Goal: Task Accomplishment & Management: Manage account settings

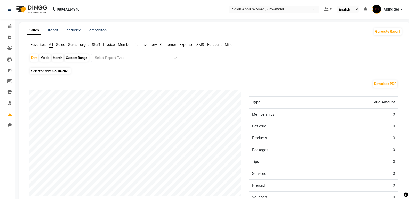
click at [57, 60] on div "Month" at bounding box center [58, 57] width 12 height 7
select select "10"
select select "2025"
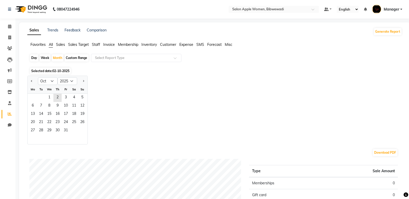
click at [51, 94] on div "Mo Tu We Th Fr Sa Su" at bounding box center [58, 89] width 60 height 9
click at [51, 95] on span "1" at bounding box center [49, 98] width 8 height 8
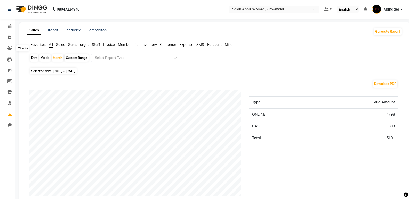
click at [10, 49] on icon at bounding box center [9, 48] width 5 height 4
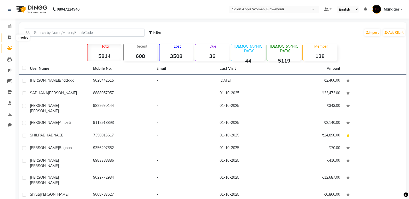
click at [11, 36] on span at bounding box center [9, 38] width 9 height 6
select select "service"
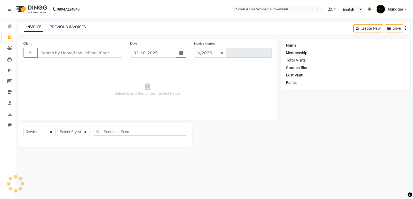
select select "101"
type input "2165"
click at [183, 54] on icon "button" at bounding box center [181, 53] width 4 height 4
select select "10"
select select "2025"
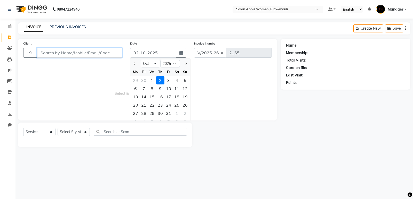
click at [69, 57] on input "Client" at bounding box center [79, 53] width 85 height 10
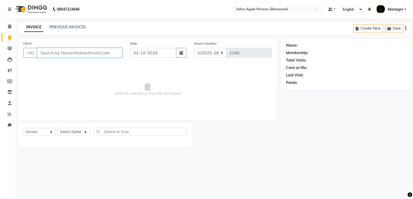
click at [68, 51] on input "Client" at bounding box center [79, 53] width 85 height 10
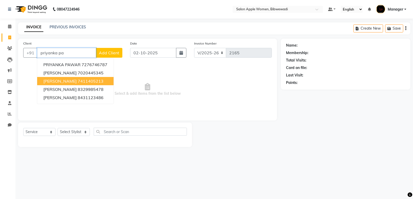
click at [55, 83] on span "[PERSON_NAME]" at bounding box center [59, 81] width 33 height 5
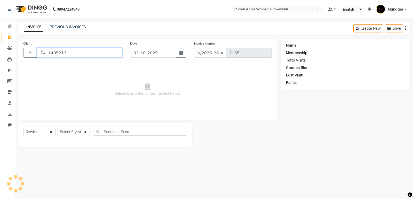
type input "7411405213"
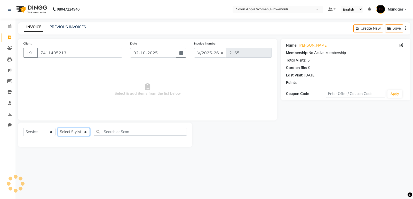
click at [77, 134] on select "Select Stylist [PERSON_NAME] Aruna [PERSON_NAME] Chetan Kranti Manager [PERSON_…" at bounding box center [74, 132] width 32 height 8
select select "43466"
click at [58, 128] on select "Select Stylist [PERSON_NAME] Aruna [PERSON_NAME] Chetan Kranti Manager [PERSON_…" at bounding box center [74, 132] width 32 height 8
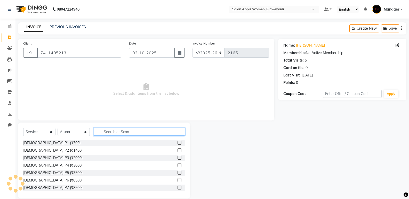
click at [107, 128] on input "text" at bounding box center [139, 132] width 91 height 8
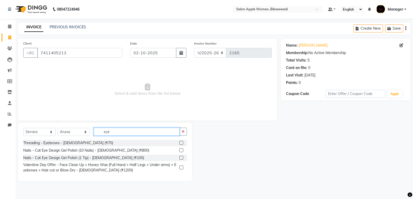
type input "eye"
click at [180, 142] on label at bounding box center [181, 143] width 4 height 4
click at [180, 142] on input "checkbox" at bounding box center [180, 143] width 3 height 3
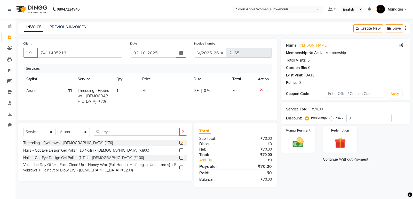
checkbox input "false"
click at [79, 134] on select "Select Stylist [PERSON_NAME] Aruna [PERSON_NAME] Chetan Kranti Manager [PERSON_…" at bounding box center [74, 132] width 32 height 8
select select "75743"
click at [58, 128] on select "Select Stylist [PERSON_NAME] Aruna [PERSON_NAME] Chetan Kranti Manager [PERSON_…" at bounding box center [74, 132] width 32 height 8
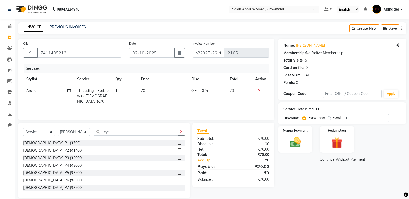
click at [115, 136] on div "Select Service Product Membership Package Voucher Prepaid Gift Card Select Styl…" at bounding box center [104, 134] width 162 height 12
drag, startPoint x: 115, startPoint y: 135, endPoint x: 95, endPoint y: 134, distance: 20.2
click at [95, 134] on input "eye" at bounding box center [136, 132] width 84 height 8
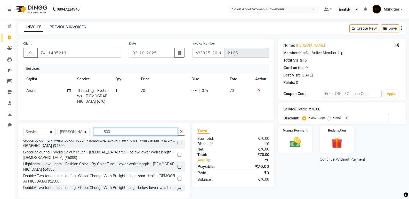
drag, startPoint x: 116, startPoint y: 132, endPoint x: 96, endPoint y: 133, distance: 20.4
click at [96, 133] on input "500" at bounding box center [136, 132] width 84 height 8
type input "s"
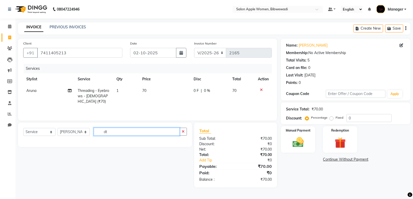
type input "d"
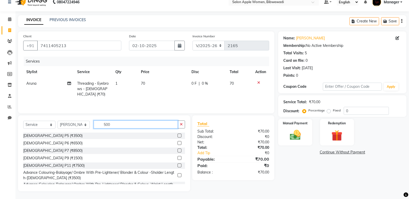
scroll to position [26, 0]
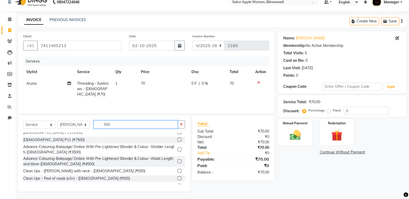
type input "500"
click at [177, 171] on label at bounding box center [179, 171] width 4 height 4
click at [177, 171] on input "checkbox" at bounding box center [178, 171] width 3 height 3
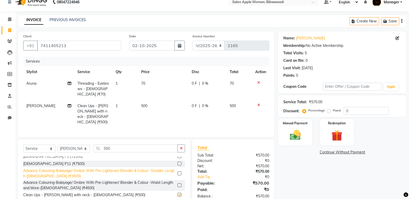
checkbox input "false"
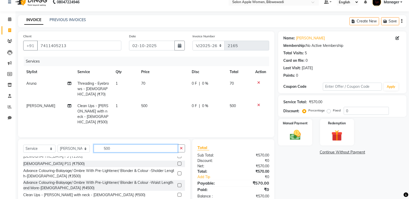
drag, startPoint x: 133, startPoint y: 142, endPoint x: 94, endPoint y: 144, distance: 38.7
click at [94, 145] on input "500" at bounding box center [136, 149] width 84 height 8
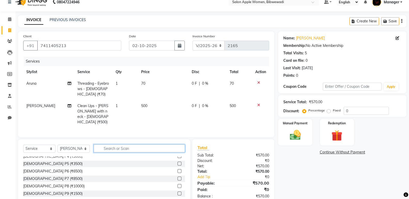
scroll to position [63, 0]
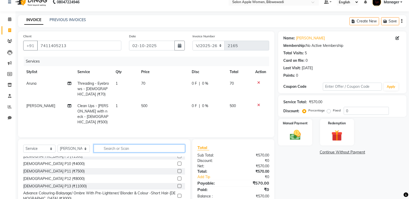
drag, startPoint x: 94, startPoint y: 144, endPoint x: 104, endPoint y: 144, distance: 10.1
click at [104, 145] on input "text" at bounding box center [139, 149] width 91 height 8
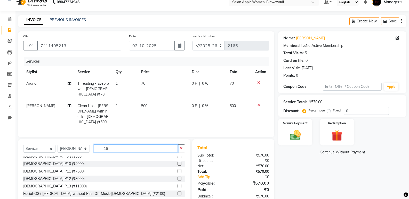
scroll to position [0, 0]
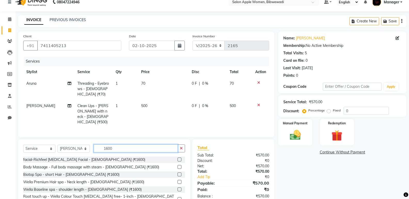
type input "1600"
drag, startPoint x: 179, startPoint y: 152, endPoint x: 186, endPoint y: 148, distance: 7.6
click at [179, 158] on label at bounding box center [179, 160] width 4 height 4
click at [179, 158] on input "checkbox" at bounding box center [178, 159] width 3 height 3
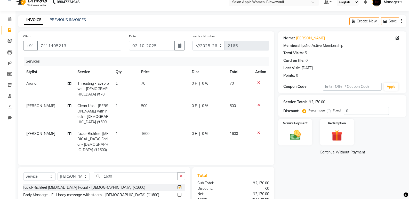
checkbox input "false"
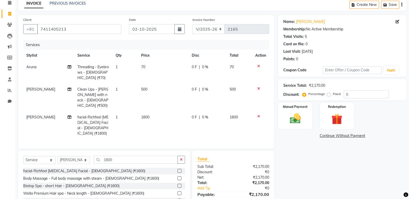
scroll to position [33, 0]
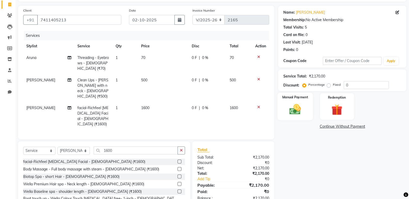
click at [300, 103] on img at bounding box center [295, 109] width 18 height 13
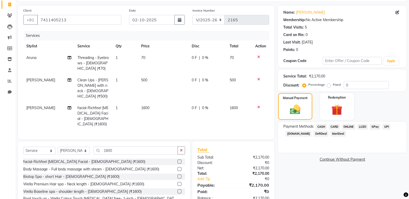
click at [349, 126] on span "ONLINE" at bounding box center [348, 127] width 13 height 6
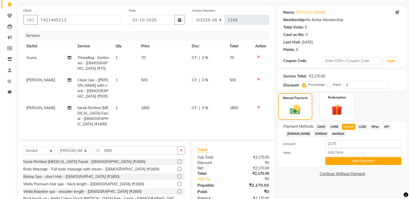
click at [350, 158] on button "Add Payment" at bounding box center [363, 161] width 76 height 8
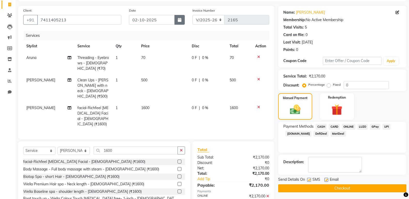
click at [181, 20] on icon "button" at bounding box center [180, 20] width 4 height 4
select select "10"
select select "2025"
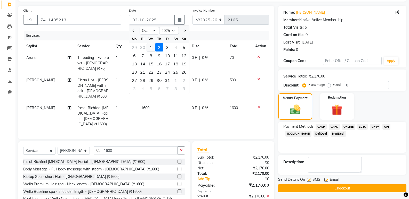
click at [148, 47] on div "1" at bounding box center [151, 47] width 8 height 8
type input "01-10-2025"
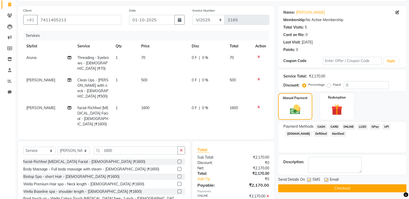
click at [336, 191] on button "Checkout" at bounding box center [342, 189] width 128 height 8
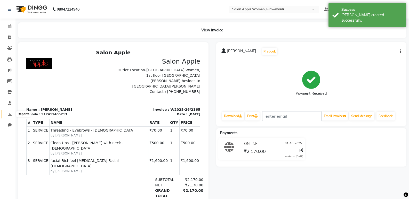
click at [10, 114] on icon at bounding box center [10, 114] width 4 height 4
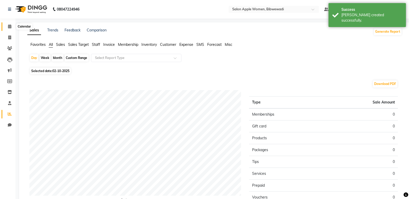
click at [8, 25] on icon at bounding box center [9, 26] width 3 height 4
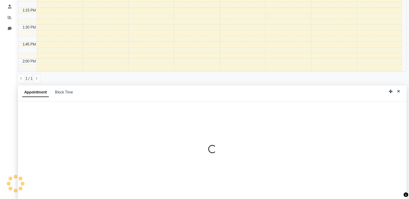
scroll to position [100, 0]
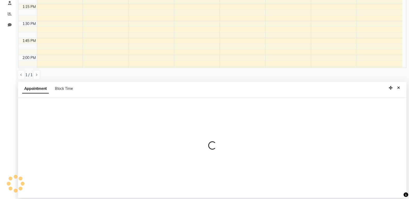
select select "48197"
select select "750"
select select "tentative"
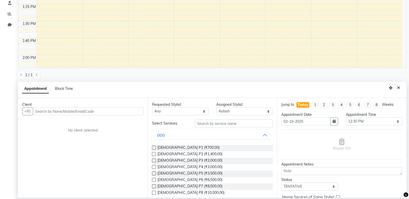
click at [101, 111] on input "text" at bounding box center [88, 112] width 111 height 8
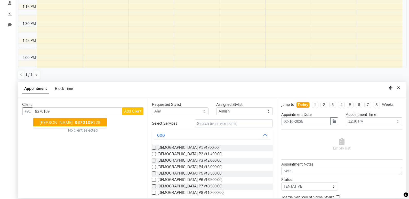
click at [53, 124] on span "[PERSON_NAME]" at bounding box center [55, 122] width 33 height 5
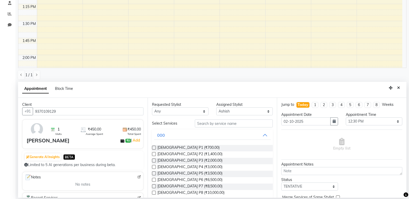
type input "9370109129"
click at [208, 126] on input "text" at bounding box center [234, 124] width 78 height 8
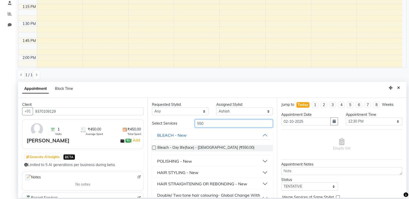
scroll to position [70, 0]
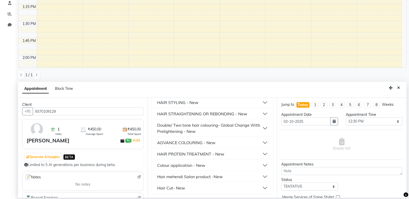
type input "550"
click at [181, 188] on div "Hair Cut- New" at bounding box center [171, 188] width 28 height 6
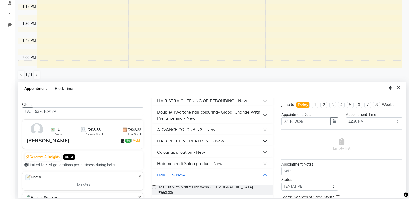
click at [181, 187] on span "Hair Cut with Matrix Hiar wash - [DEMOGRAPHIC_DATA] (₹550.00)" at bounding box center [212, 190] width 111 height 11
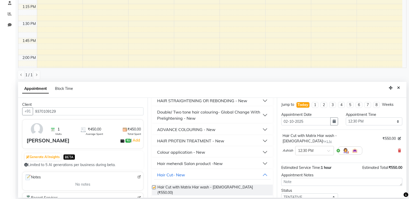
checkbox input "false"
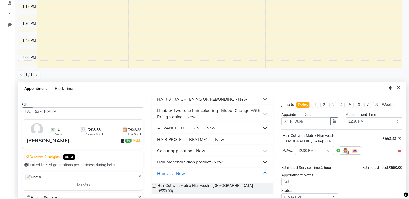
scroll to position [31, 0]
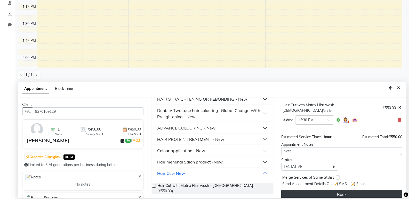
click at [321, 191] on button "Book" at bounding box center [341, 194] width 121 height 9
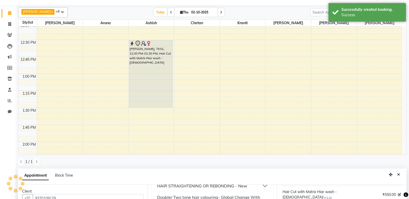
scroll to position [0, 0]
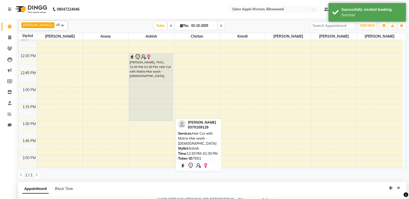
click at [164, 85] on div "[PERSON_NAME], TK01, 12:30 PM-01:30 PM, Hair Cut with Matrix Hiar wash - [DEMOG…" at bounding box center [150, 87] width 43 height 67
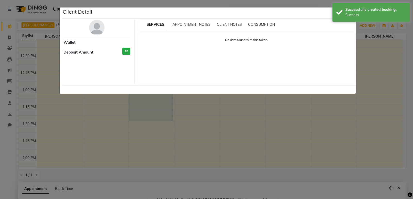
select select "7"
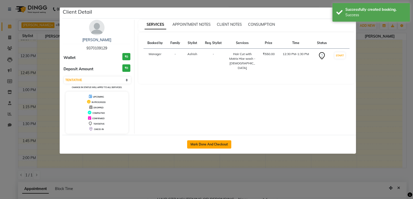
click at [222, 141] on button "Mark Done And Checkout" at bounding box center [209, 145] width 44 height 8
select select "service"
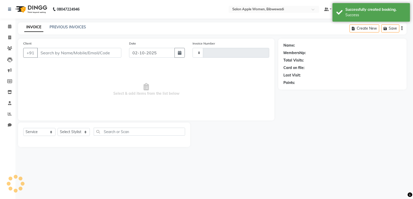
type input "2166"
select select "101"
type input "9370109129"
select select "48197"
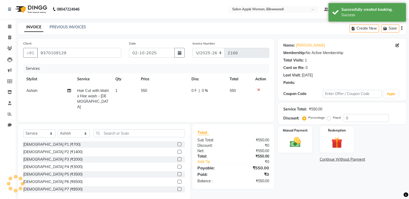
scroll to position [7, 0]
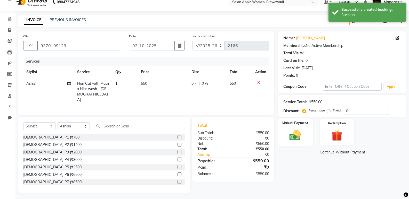
click at [303, 132] on img at bounding box center [295, 135] width 18 height 13
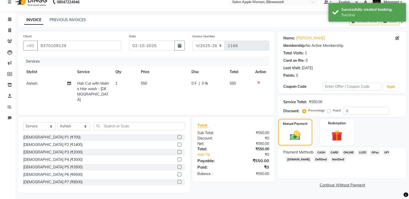
click at [350, 151] on span "ONLINE" at bounding box center [348, 153] width 13 height 6
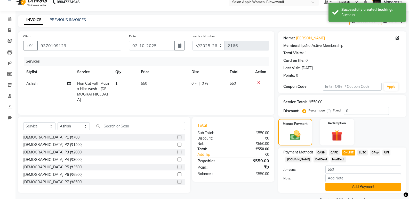
click at [346, 190] on button "Add Payment" at bounding box center [363, 187] width 76 height 8
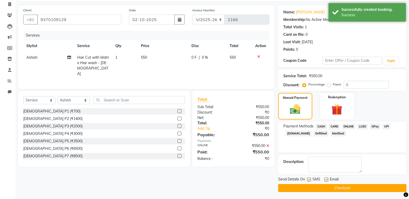
scroll to position [34, 0]
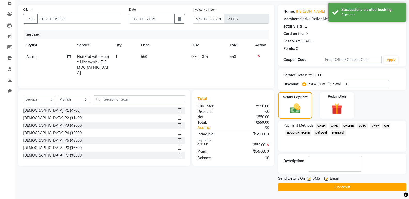
click at [346, 191] on button "Checkout" at bounding box center [342, 188] width 128 height 8
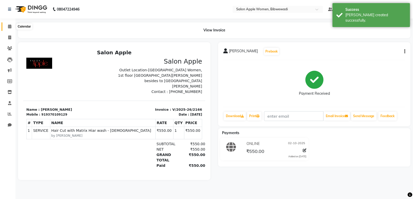
click at [10, 25] on icon at bounding box center [9, 26] width 3 height 4
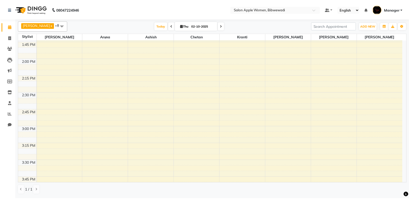
scroll to position [458, 0]
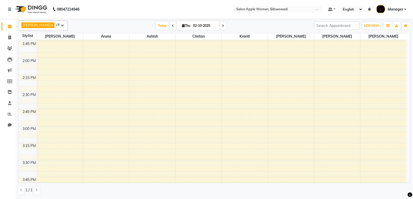
select select "39740"
select select "tentative"
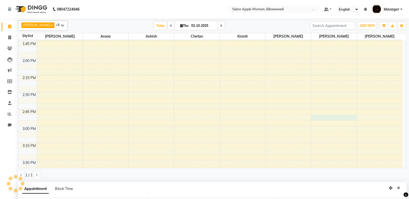
select select "885"
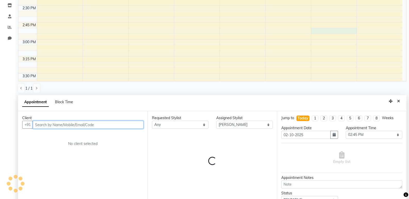
scroll to position [100, 0]
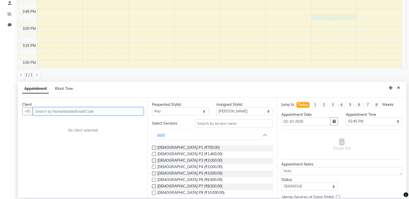
click at [130, 113] on input "text" at bounding box center [88, 112] width 111 height 8
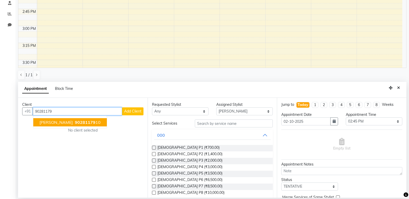
click at [95, 124] on span "90281179" at bounding box center [85, 122] width 21 height 5
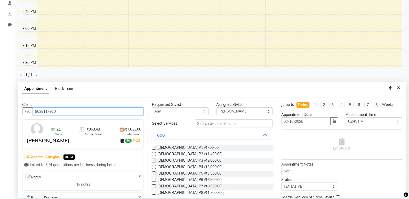
type input "9028117910"
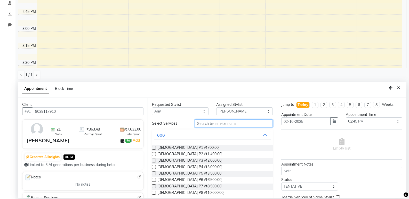
click at [218, 122] on input "text" at bounding box center [234, 124] width 78 height 8
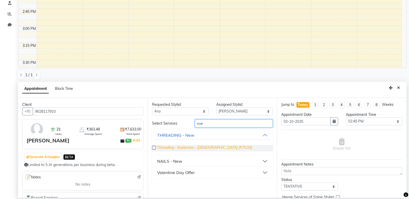
type input "eye"
click at [213, 148] on span "Threading - Eyebrows - [DEMOGRAPHIC_DATA] (₹70.00)" at bounding box center [204, 148] width 95 height 6
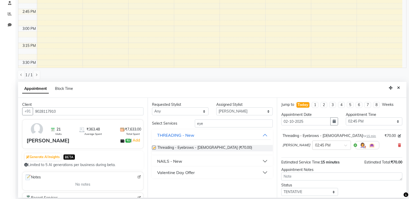
checkbox input "false"
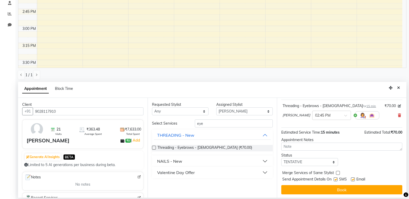
scroll to position [31, 0]
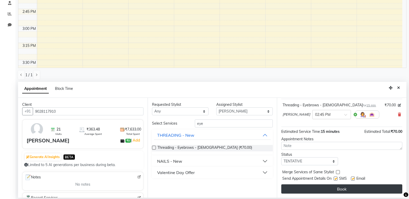
click at [337, 192] on button "Book" at bounding box center [341, 189] width 121 height 9
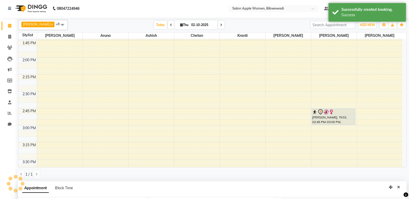
scroll to position [0, 0]
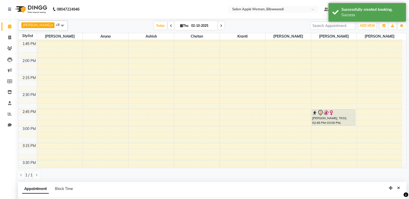
click at [328, 109] on div "7:00 AM 7:15 AM 7:30 AM 7:45 AM 8:00 AM 8:15 AM 8:30 AM 8:45 AM 9:00 AM 9:15 AM…" at bounding box center [210, 92] width 384 height 1021
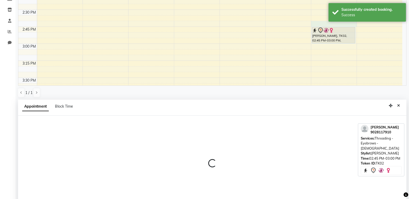
select select "39740"
select select "885"
select select "tentative"
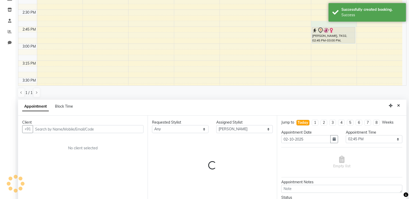
scroll to position [100, 0]
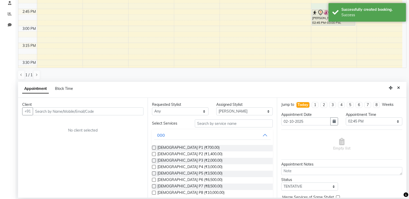
click at [401, 85] on button "Close" at bounding box center [398, 88] width 7 height 8
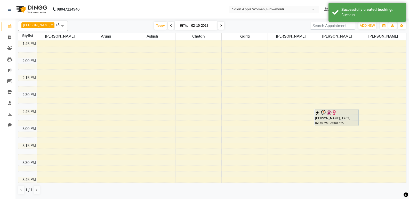
scroll to position [0, 0]
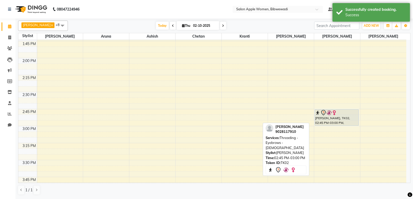
click at [340, 112] on div at bounding box center [336, 113] width 43 height 6
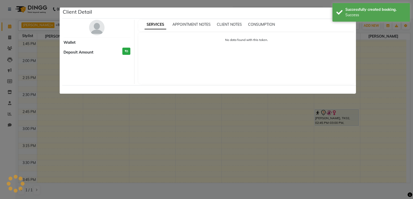
select select "7"
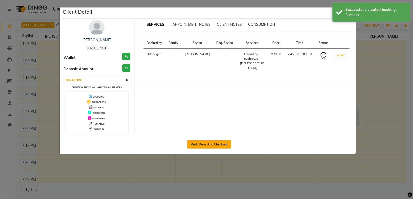
click at [214, 141] on button "Mark Done And Checkout" at bounding box center [209, 145] width 44 height 8
select select "service"
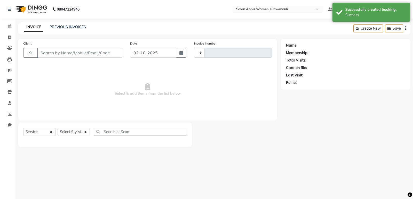
type input "2167"
select select "101"
type input "9028117910"
select select "39740"
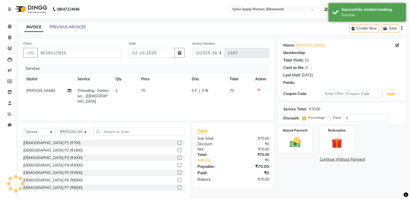
scroll to position [7, 0]
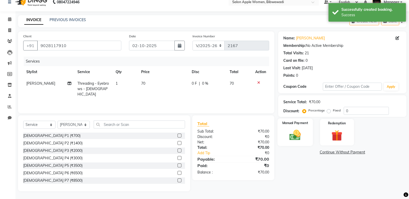
click at [299, 139] on img at bounding box center [295, 135] width 18 height 13
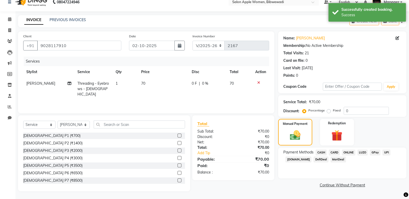
click at [326, 152] on span "CASH" at bounding box center [320, 153] width 11 height 6
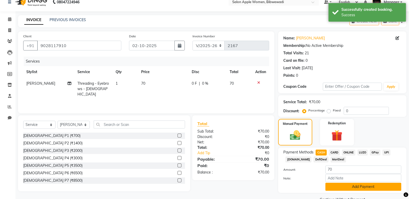
click at [346, 187] on button "Add Payment" at bounding box center [363, 187] width 76 height 8
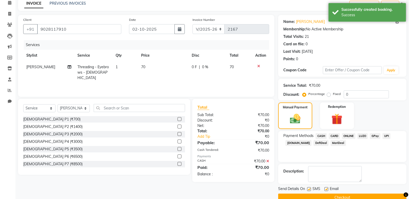
scroll to position [33, 0]
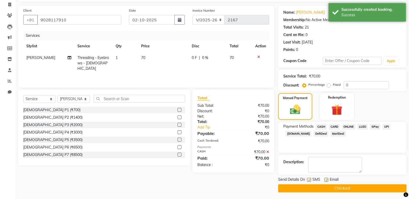
click at [345, 187] on button "Checkout" at bounding box center [342, 189] width 128 height 8
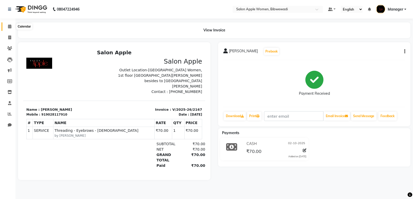
click at [9, 26] on icon at bounding box center [9, 26] width 3 height 4
